Goal: Find specific page/section: Find specific page/section

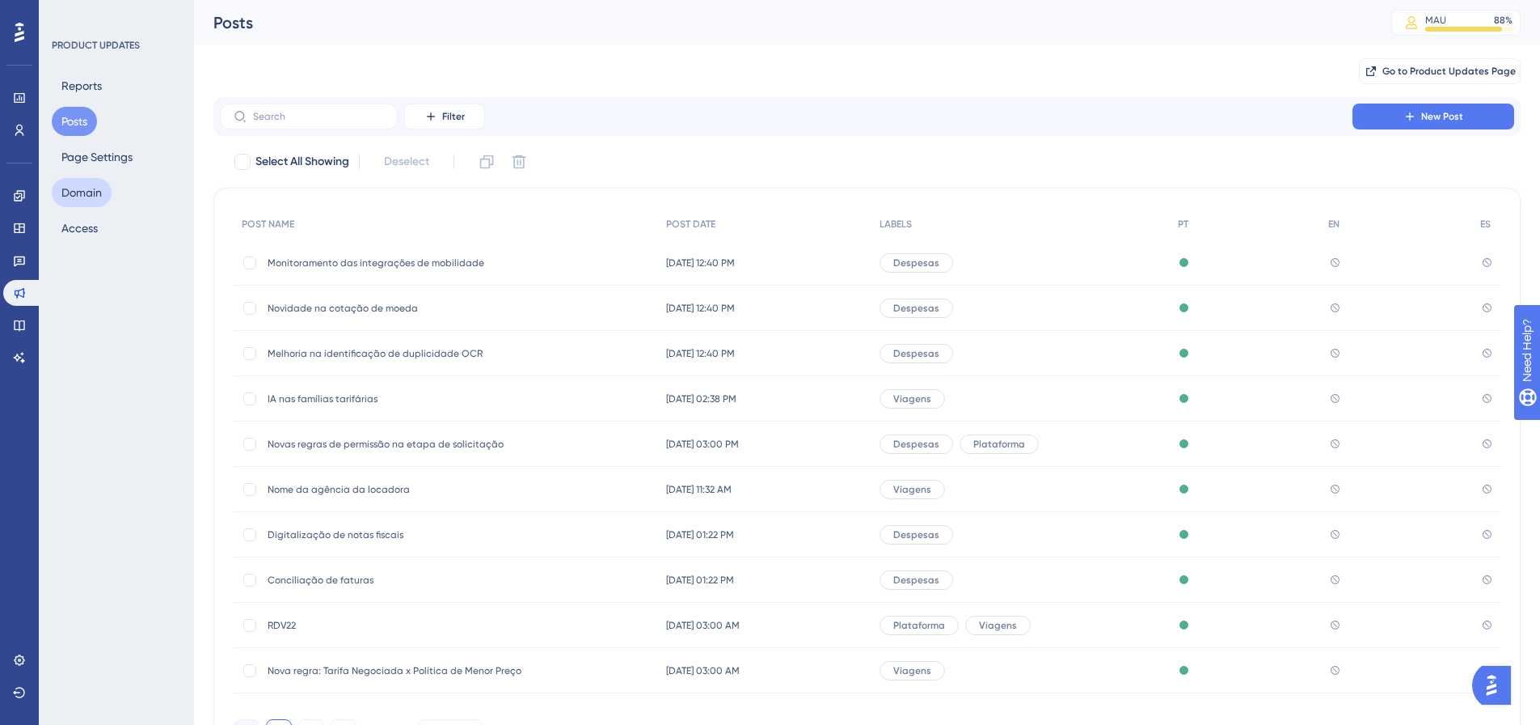
click at [103, 197] on button "Domain" at bounding box center [82, 192] width 60 height 29
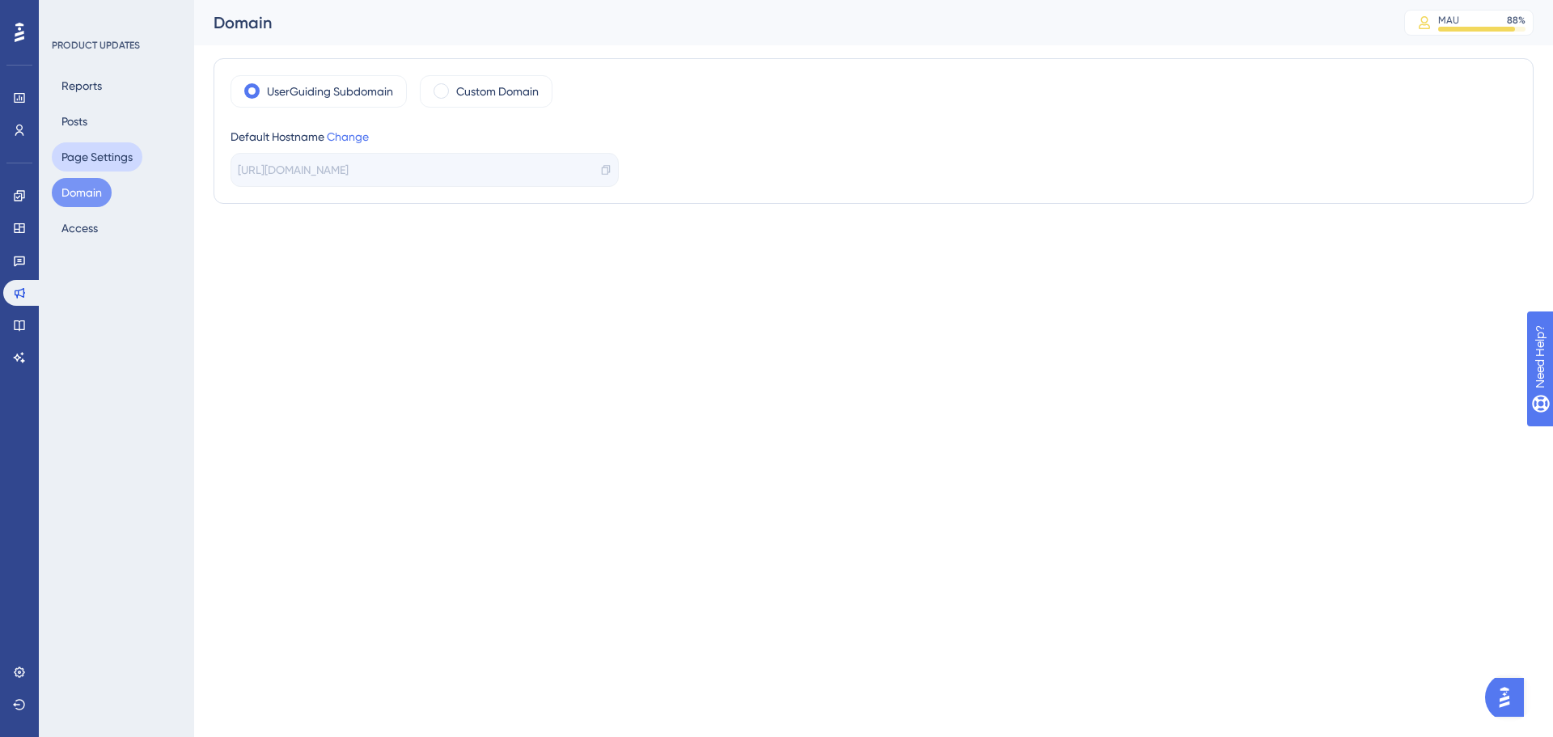
drag, startPoint x: 118, startPoint y: 160, endPoint x: 147, endPoint y: 141, distance: 35.0
click at [118, 161] on button "Page Settings" at bounding box center [97, 156] width 91 height 29
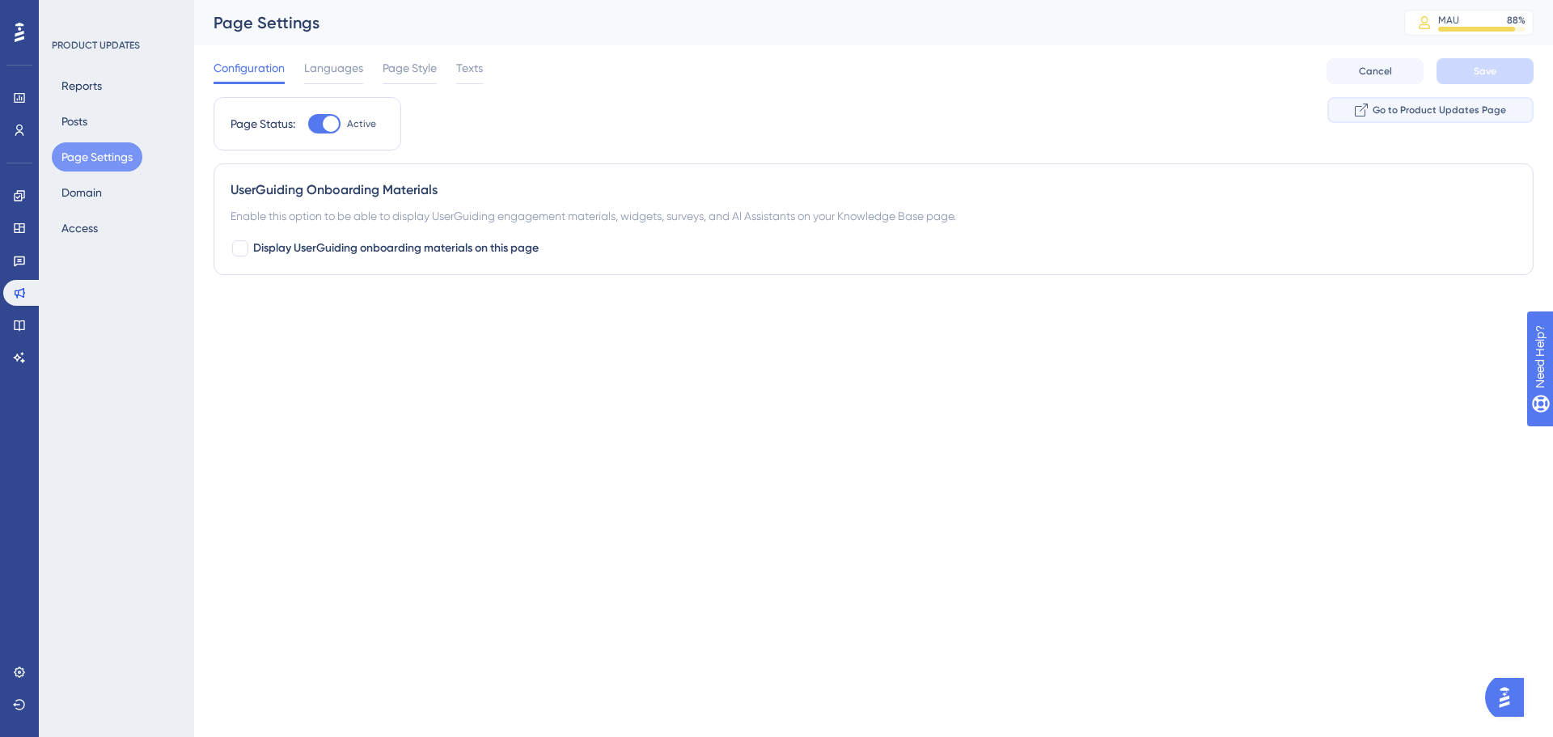
click at [1430, 105] on span "Go to Product Updates Page" at bounding box center [1438, 110] width 133 height 13
